Goal: Book appointment/travel/reservation

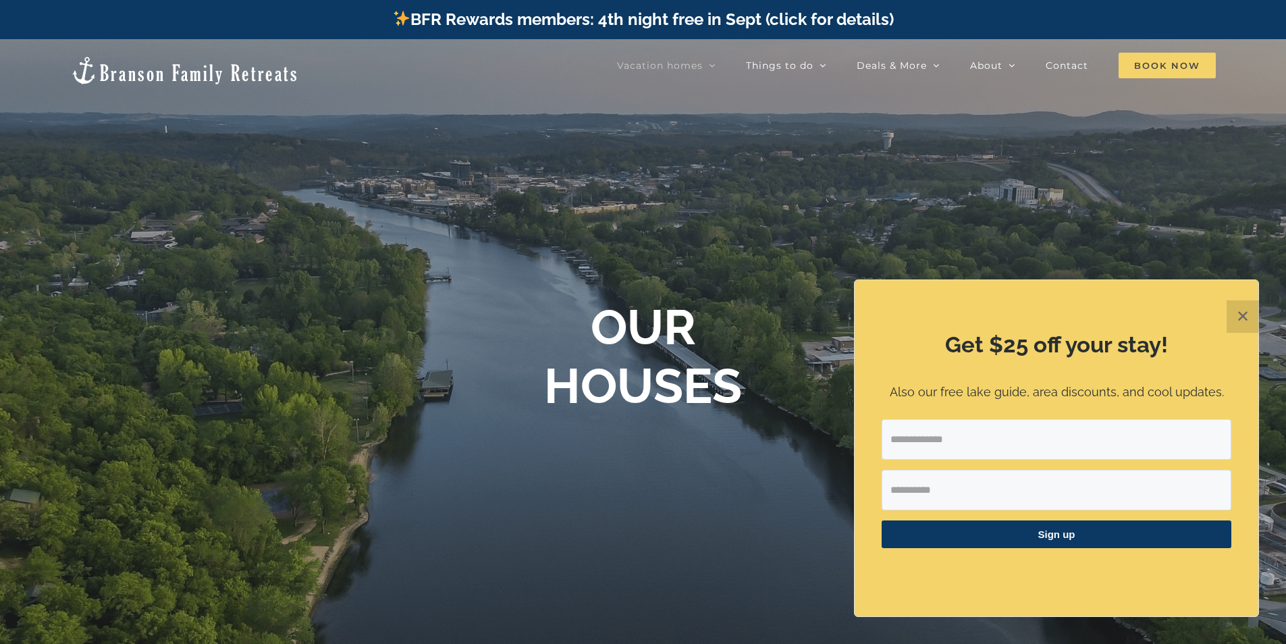
click at [1145, 65] on span "Book Now" at bounding box center [1166, 66] width 97 height 26
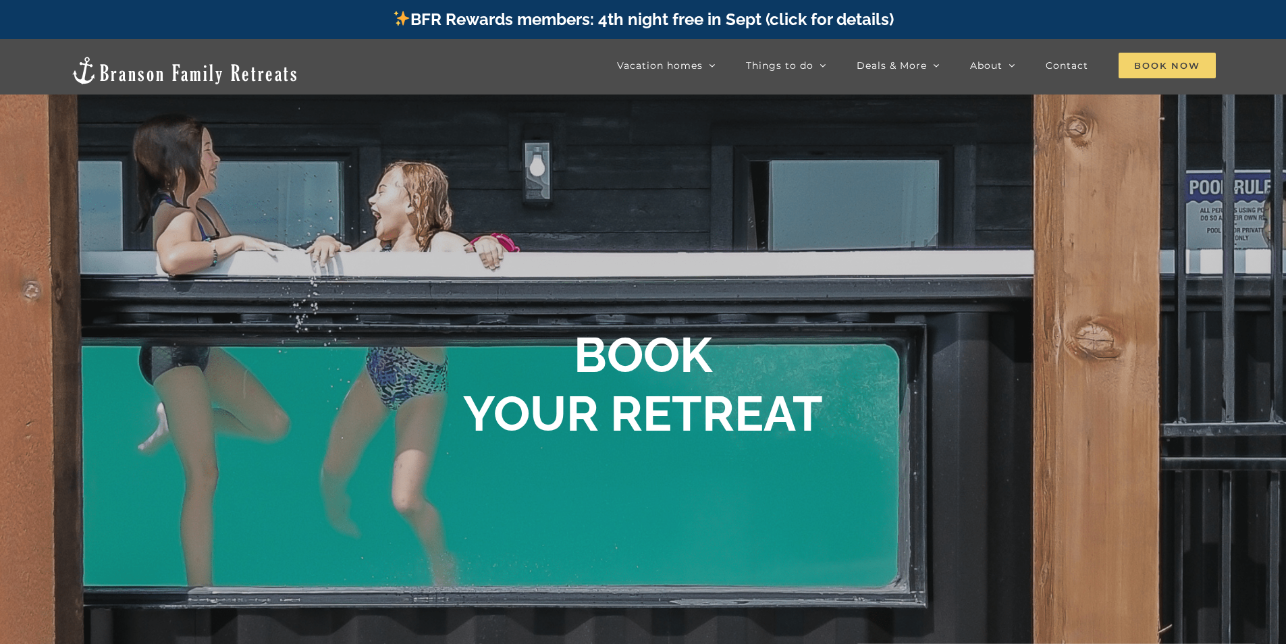
click at [1166, 56] on span "Book Now" at bounding box center [1166, 66] width 97 height 26
click at [1164, 75] on span "Book Now" at bounding box center [1166, 66] width 97 height 26
